Goal: Information Seeking & Learning: Learn about a topic

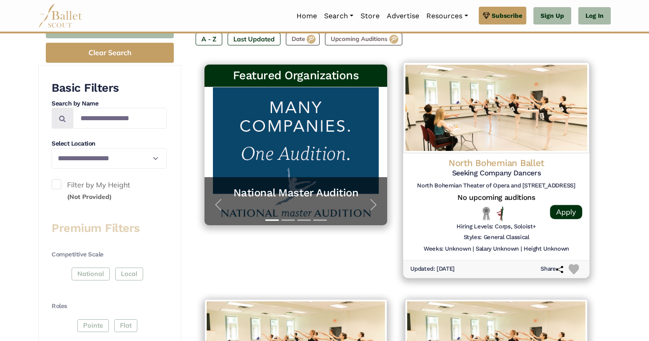
scroll to position [166, 0]
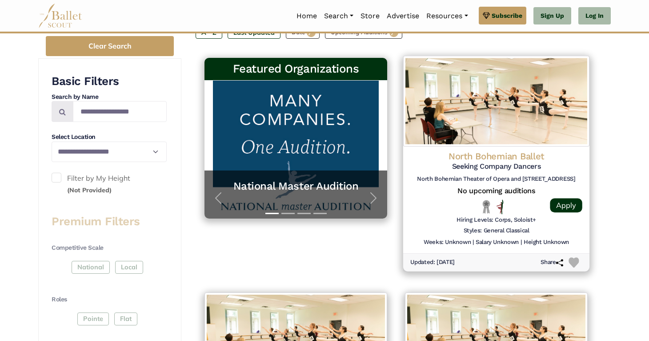
click at [489, 152] on h4 "North Bohemian Ballet" at bounding box center [496, 156] width 172 height 12
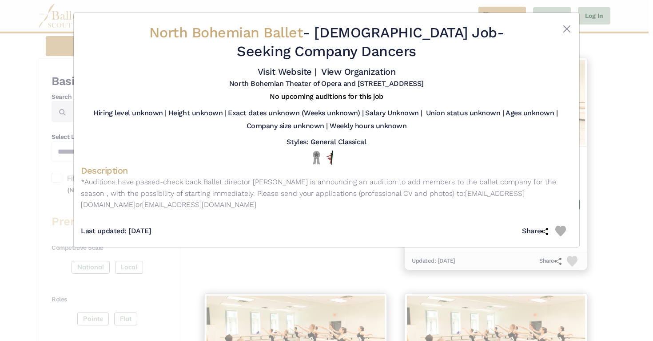
click at [619, 132] on div "North Bohemian Ballet - Full Time Job - Seeking Company Dancers Visit Website |…" at bounding box center [326, 170] width 653 height 341
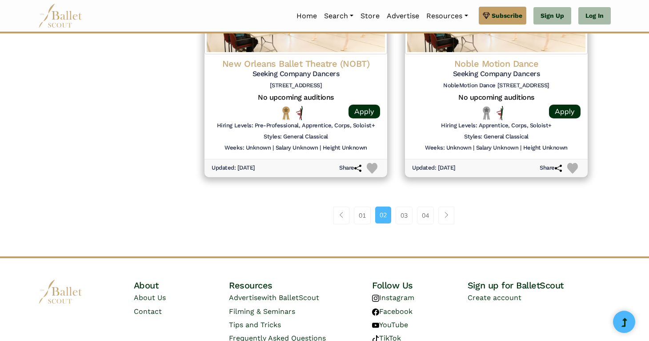
scroll to position [1242, 0]
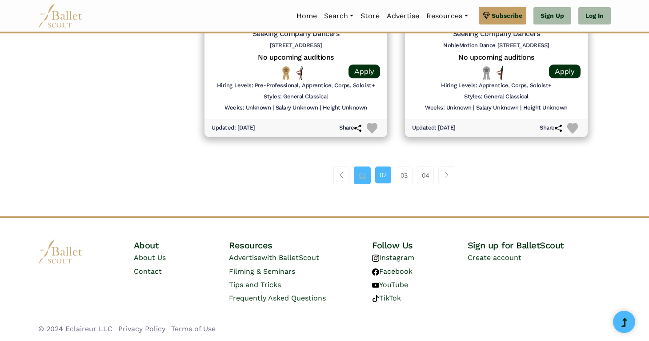
click at [360, 175] on link "01" at bounding box center [362, 175] width 17 height 18
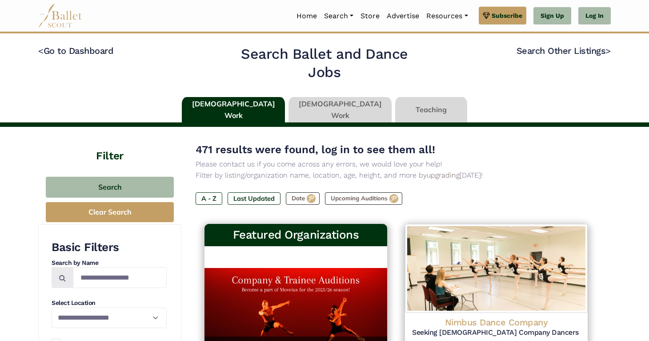
click at [316, 104] on link at bounding box center [339, 109] width 103 height 25
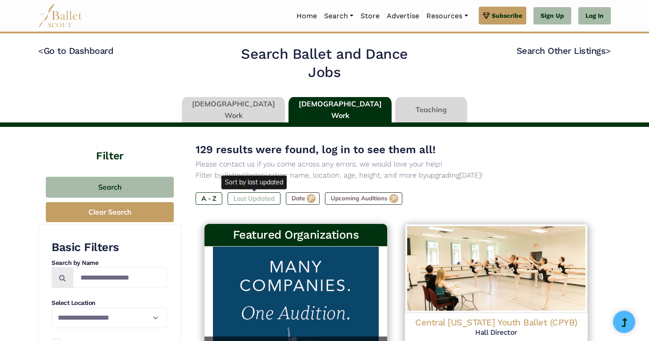
click at [267, 201] on label "Last Updated" at bounding box center [254, 198] width 53 height 12
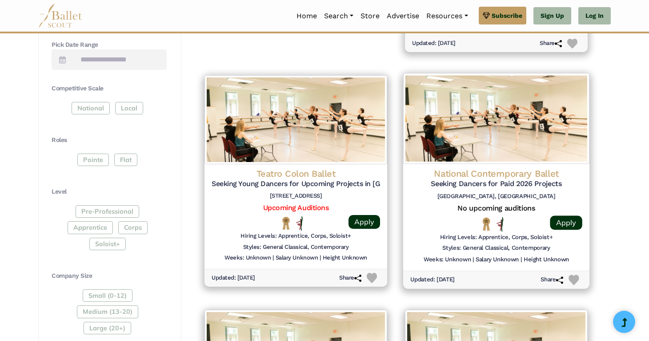
scroll to position [385, 0]
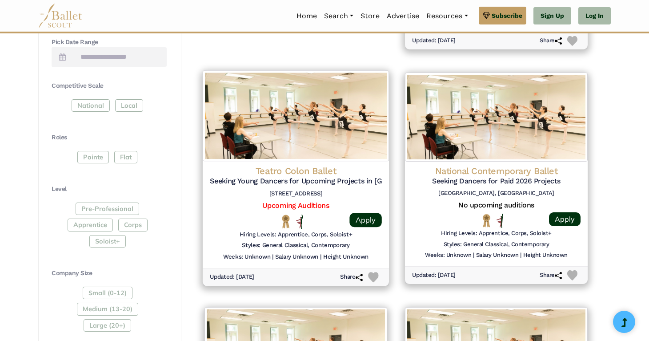
click at [357, 128] on img at bounding box center [296, 115] width 186 height 91
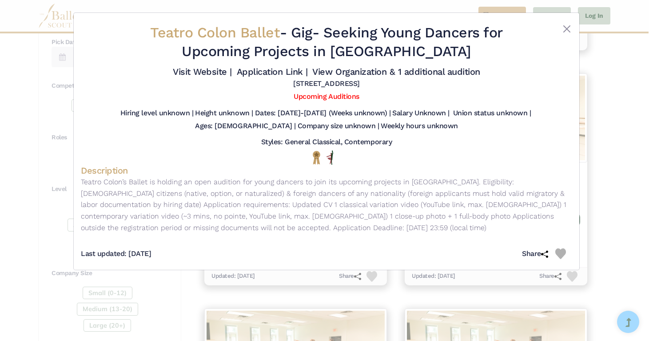
click at [626, 119] on div "Teatro Colon Ballet - Gig - Seeking Young Dancers for Upcoming Projects in [GEO…" at bounding box center [326, 170] width 653 height 341
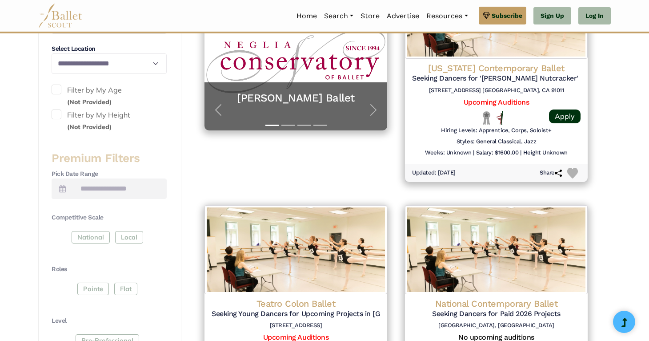
scroll to position [213, 0]
